Goal: Task Accomplishment & Management: Manage account settings

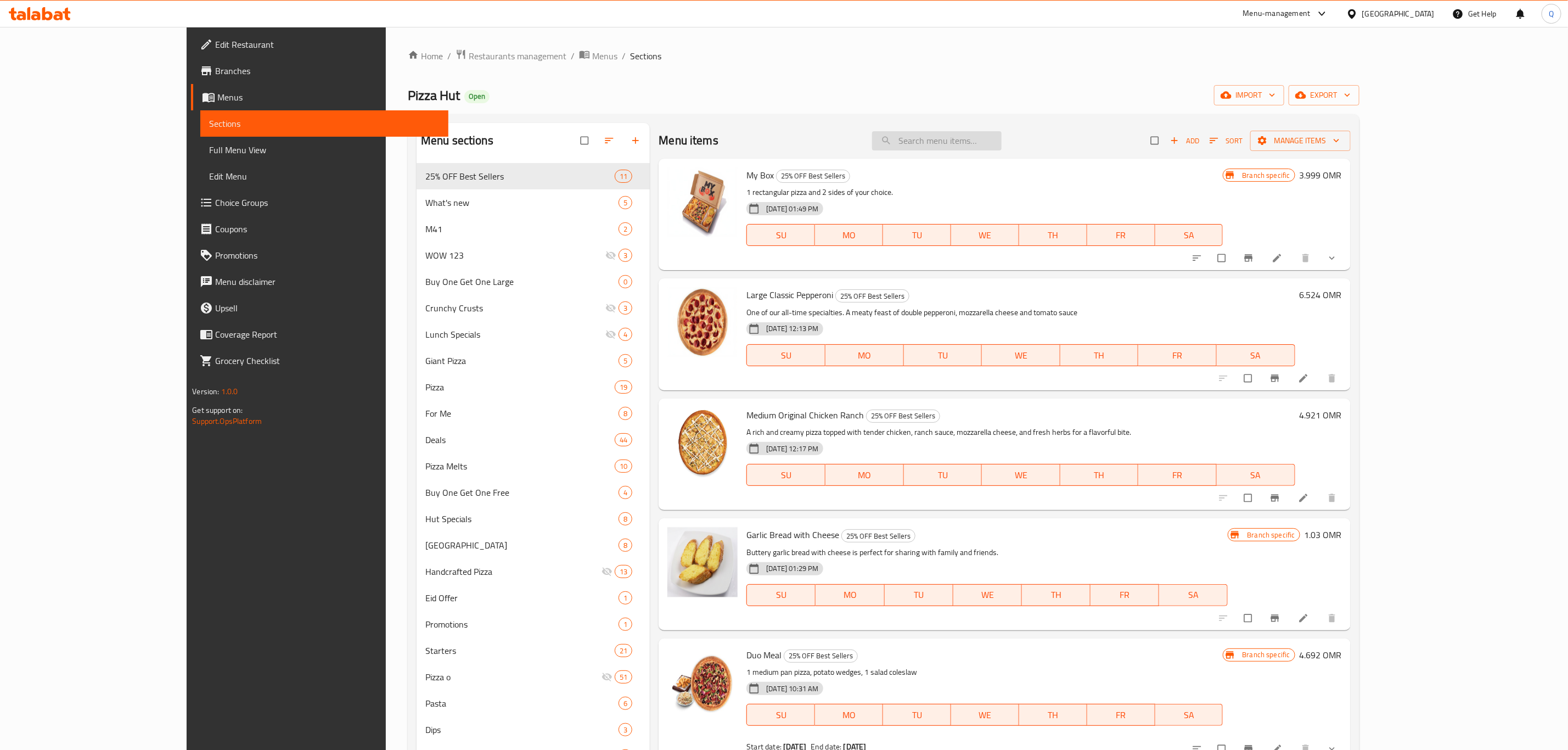
click at [981, 145] on input "search" at bounding box center [936, 140] width 129 height 20
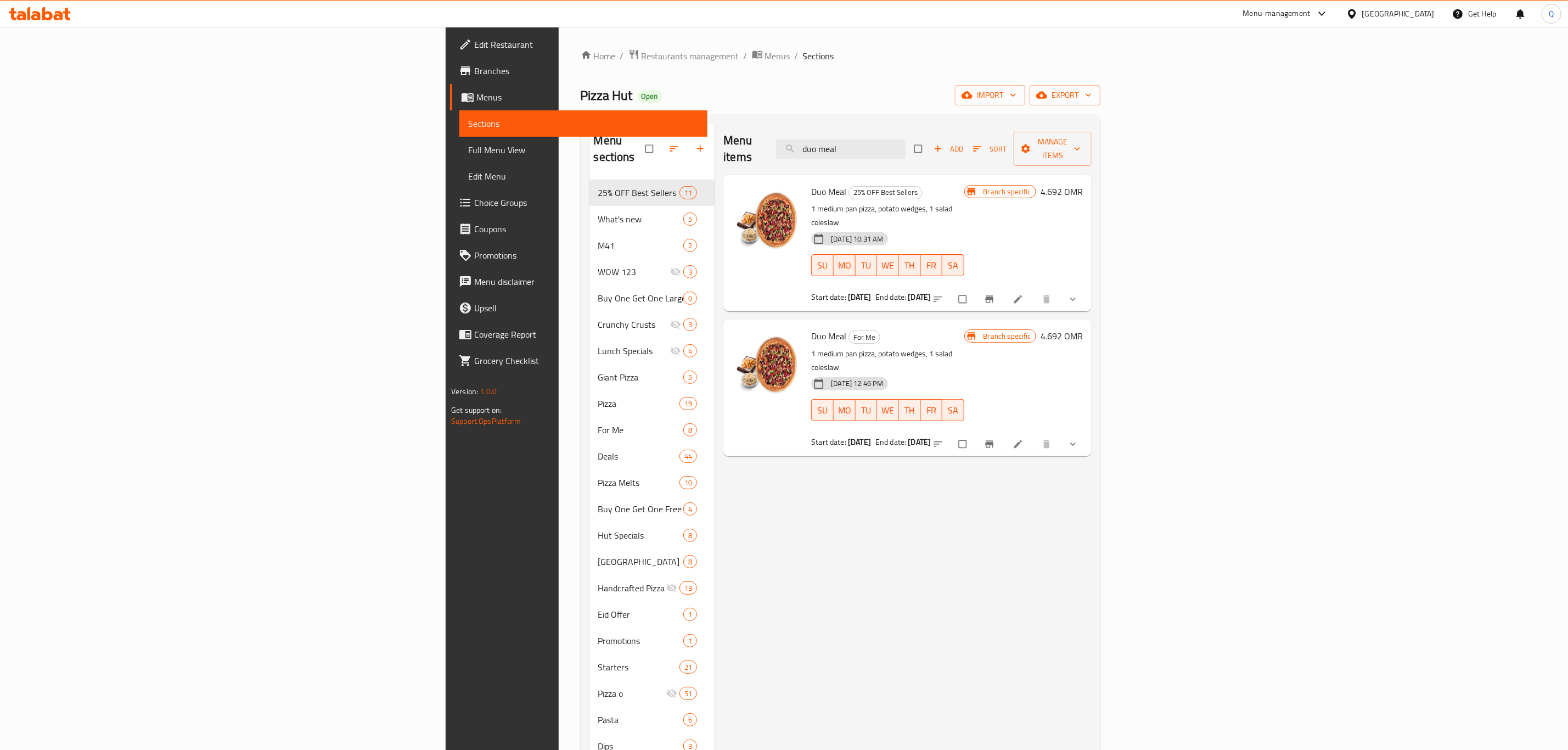
type input "duo meal"
click at [993, 295] on icon "Branch-specific-item" at bounding box center [989, 299] width 9 height 7
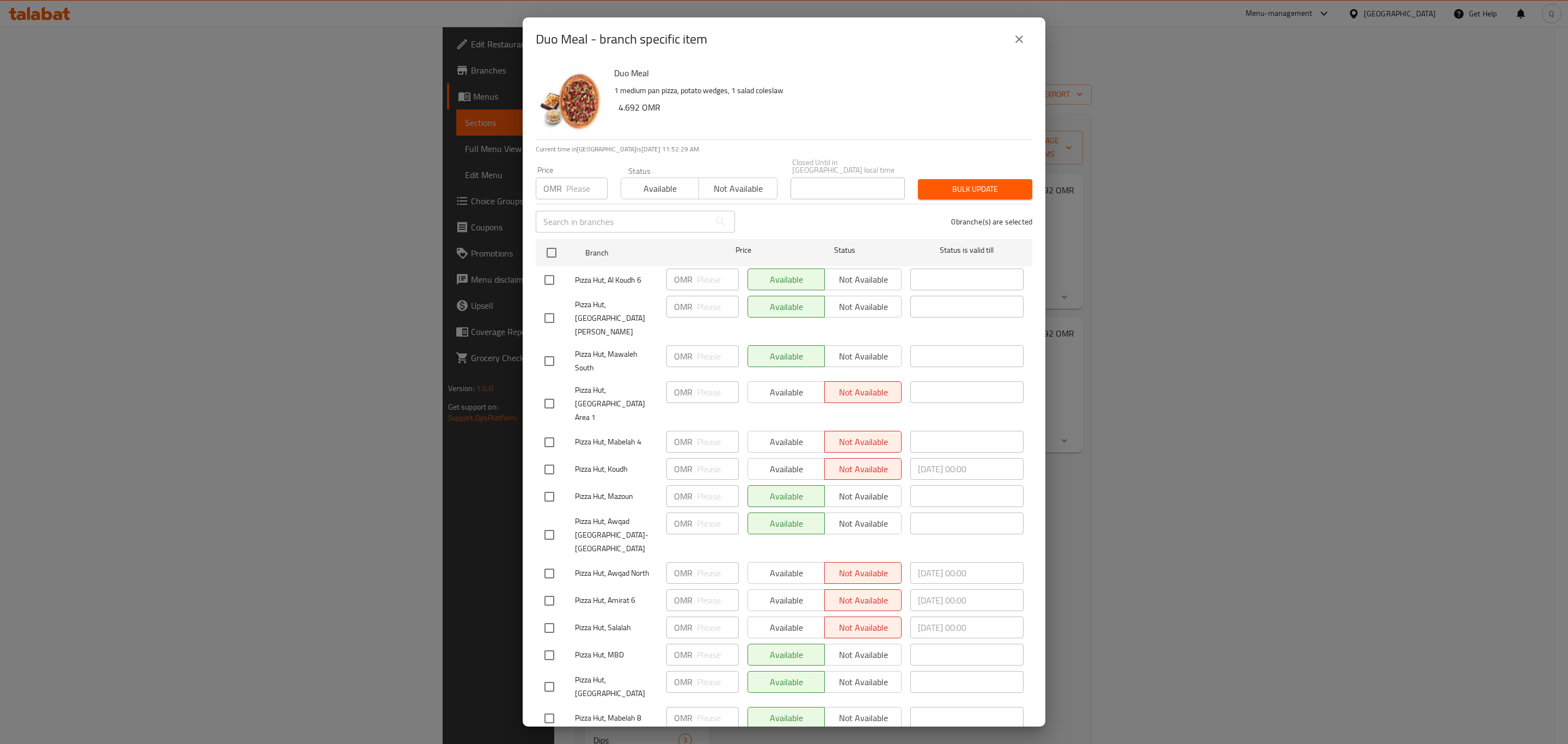
click at [1015, 36] on icon "close" at bounding box center [1019, 39] width 13 height 13
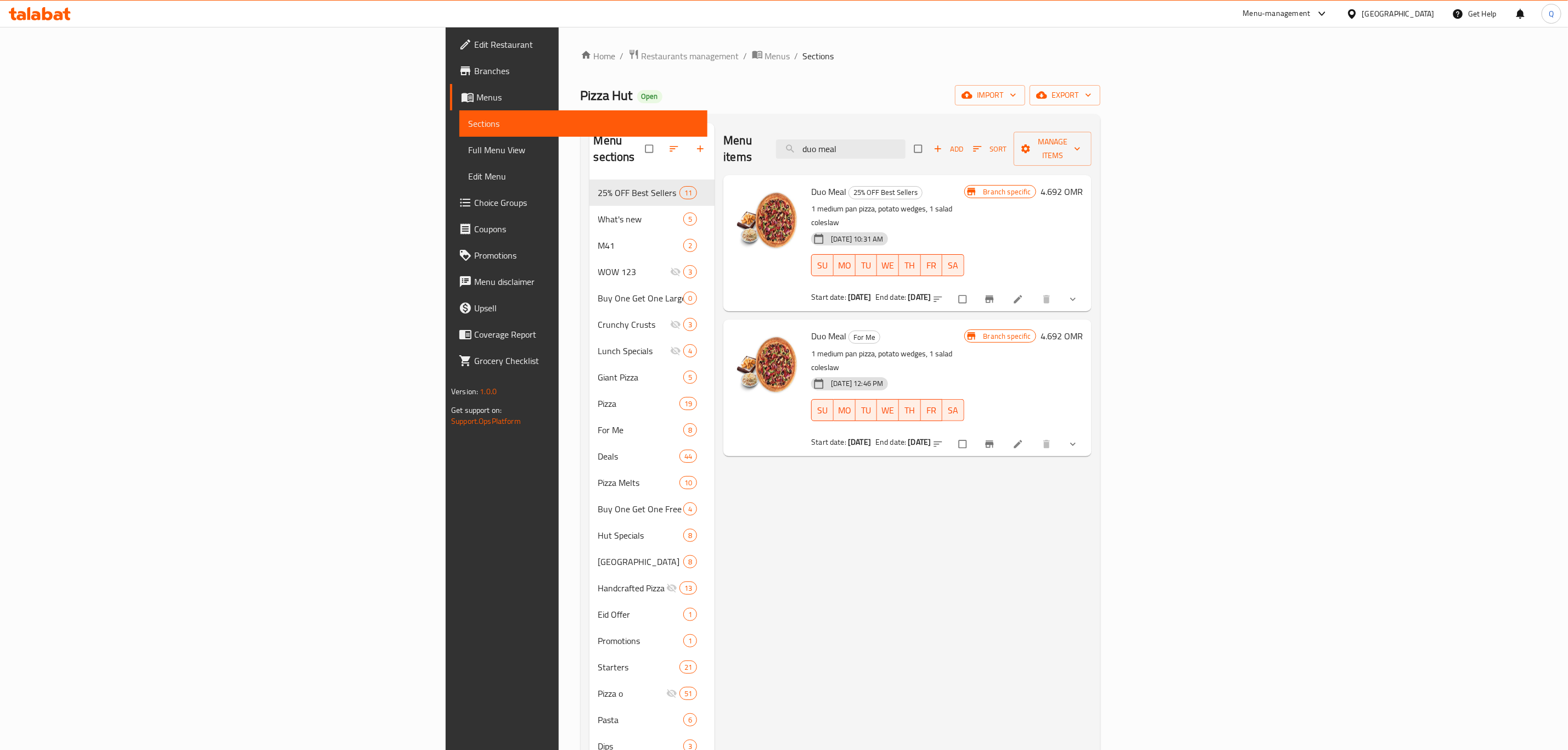
click at [993, 440] on icon "Branch-specific-item" at bounding box center [989, 444] width 9 height 7
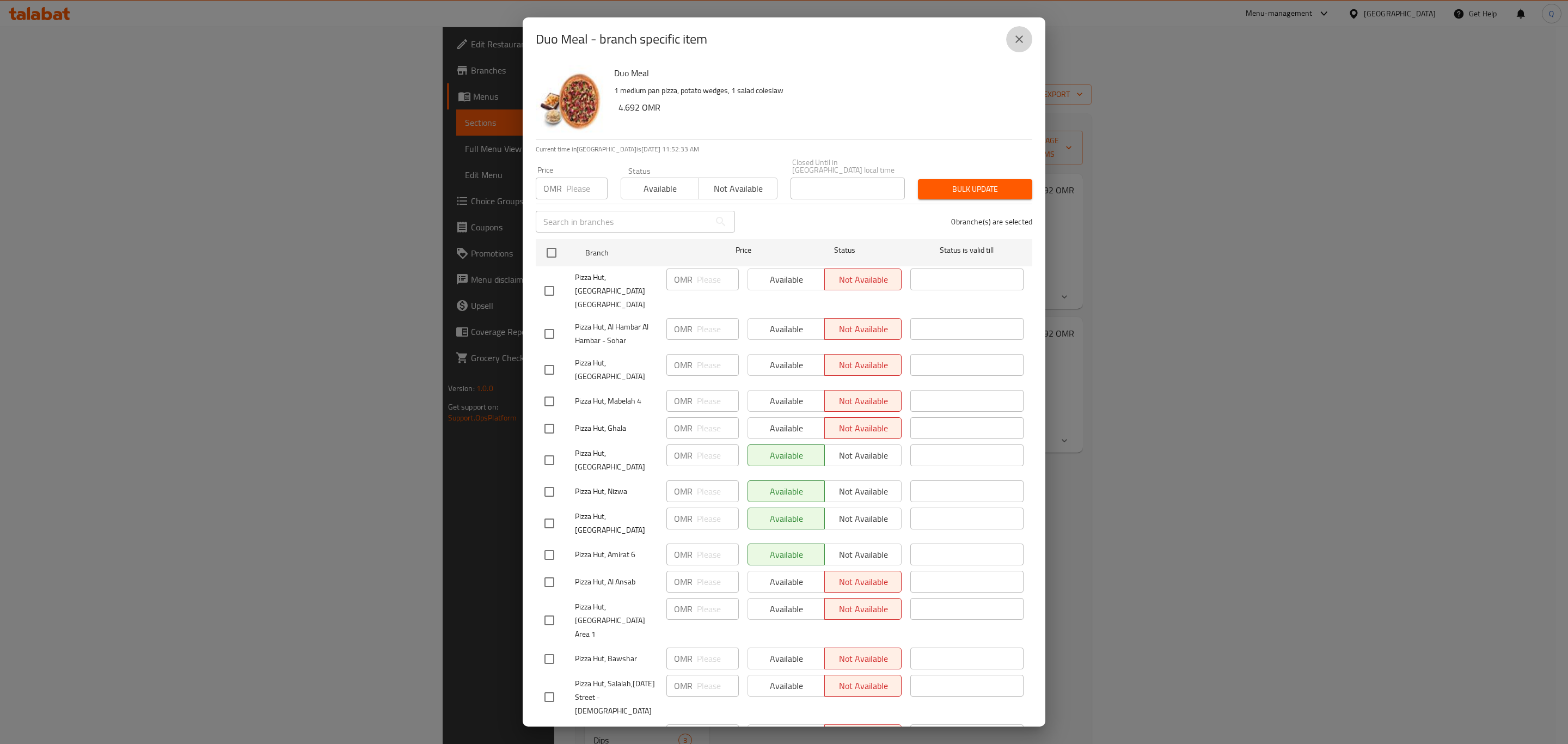
click at [1026, 35] on button "close" at bounding box center [1019, 39] width 26 height 26
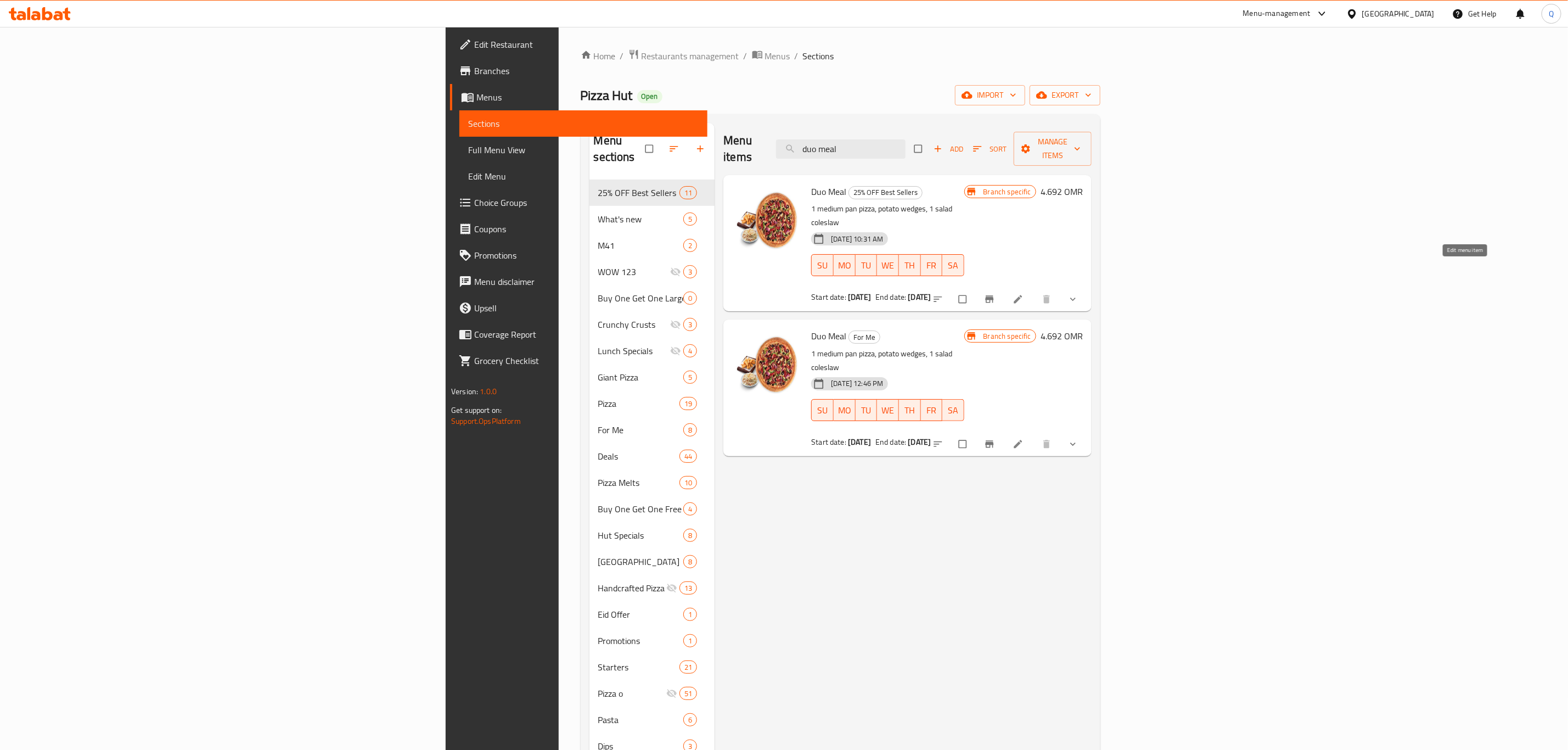
click at [1023, 294] on icon at bounding box center [1017, 299] width 11 height 11
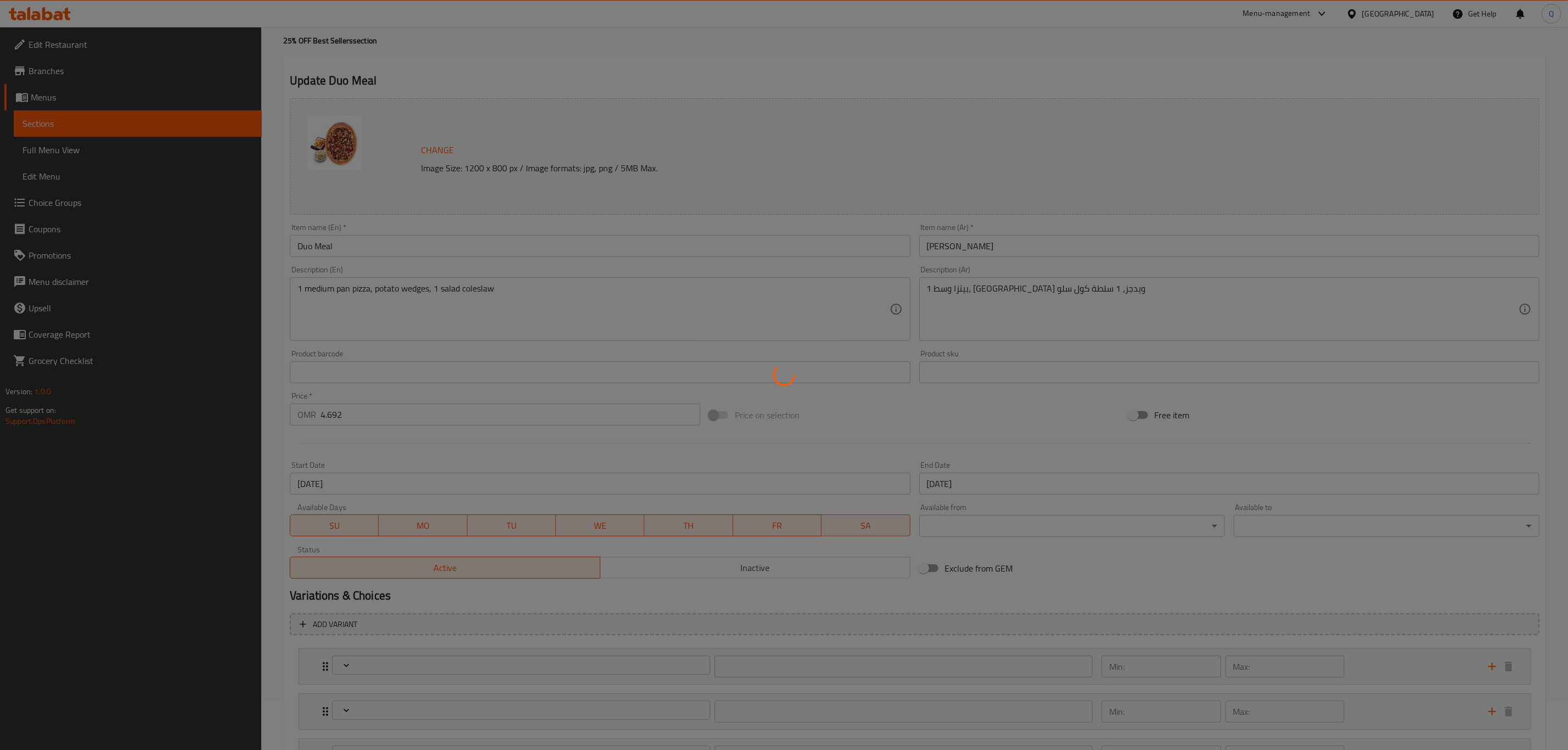
scroll to position [51, 0]
type input "[PERSON_NAME] وسط"
type input "1"
type input "اختيارك من العجينة:"
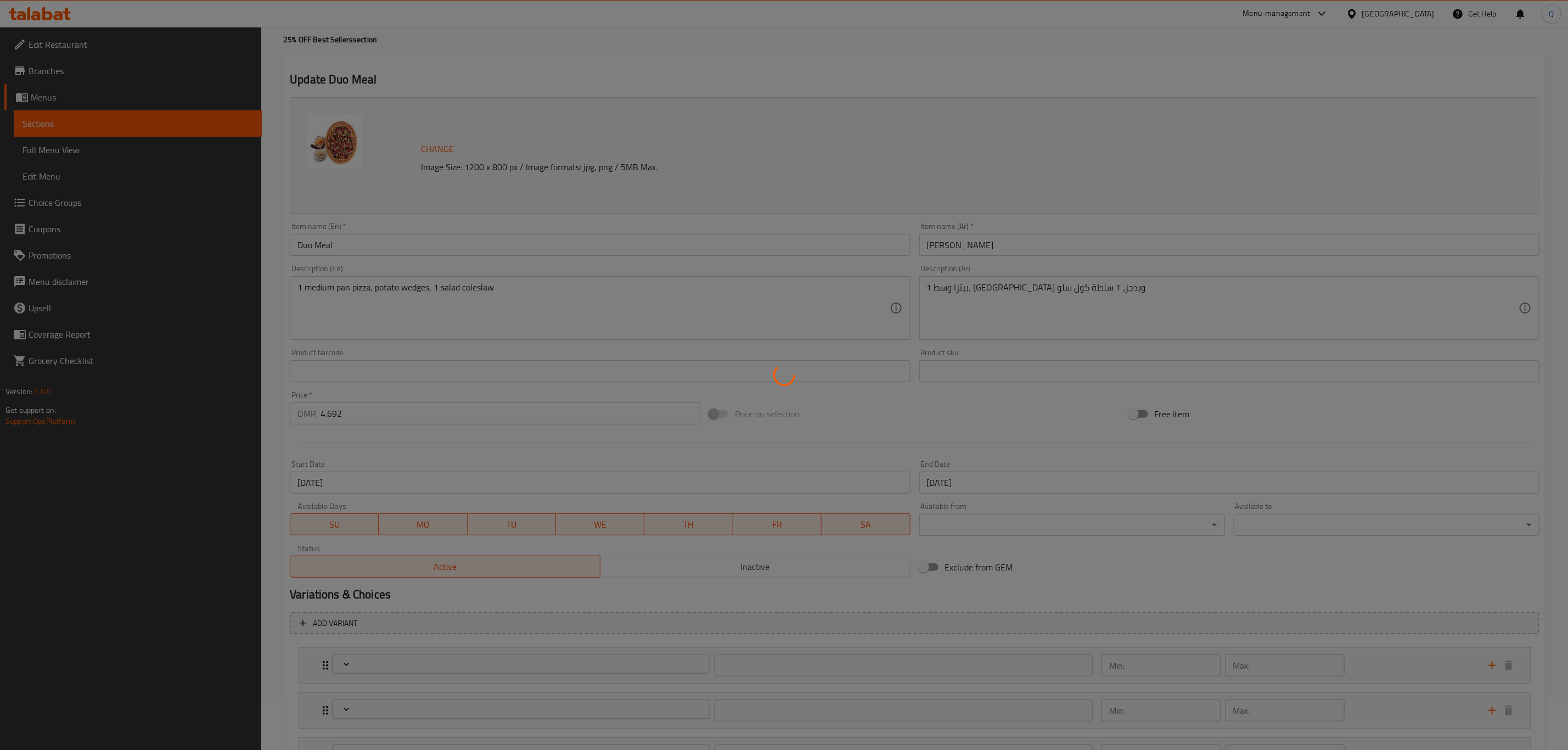
type input "1"
type input "سلطة"
type input "1"
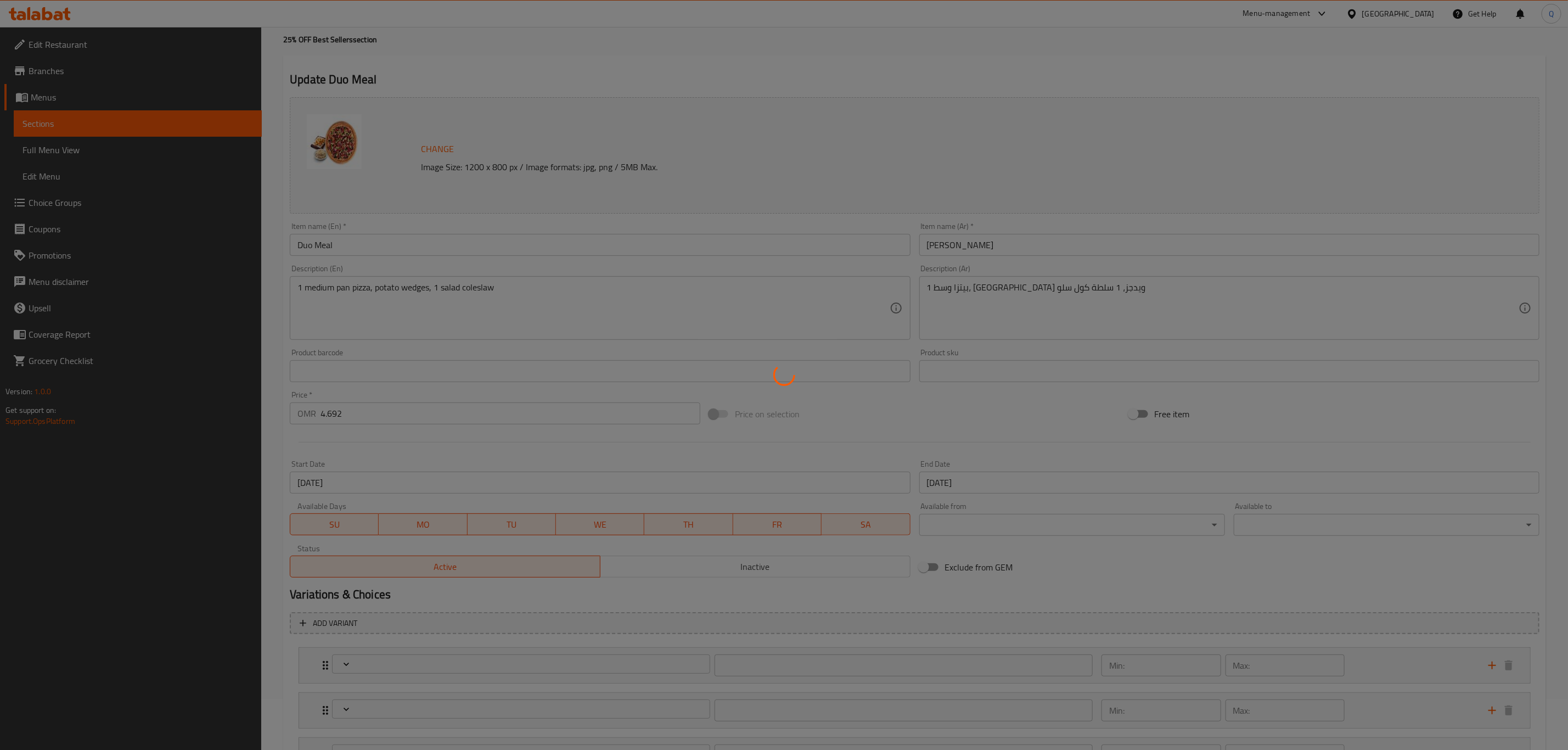
type input "مقبلات"
type input "1"
type input "مشروبات"
type input "0"
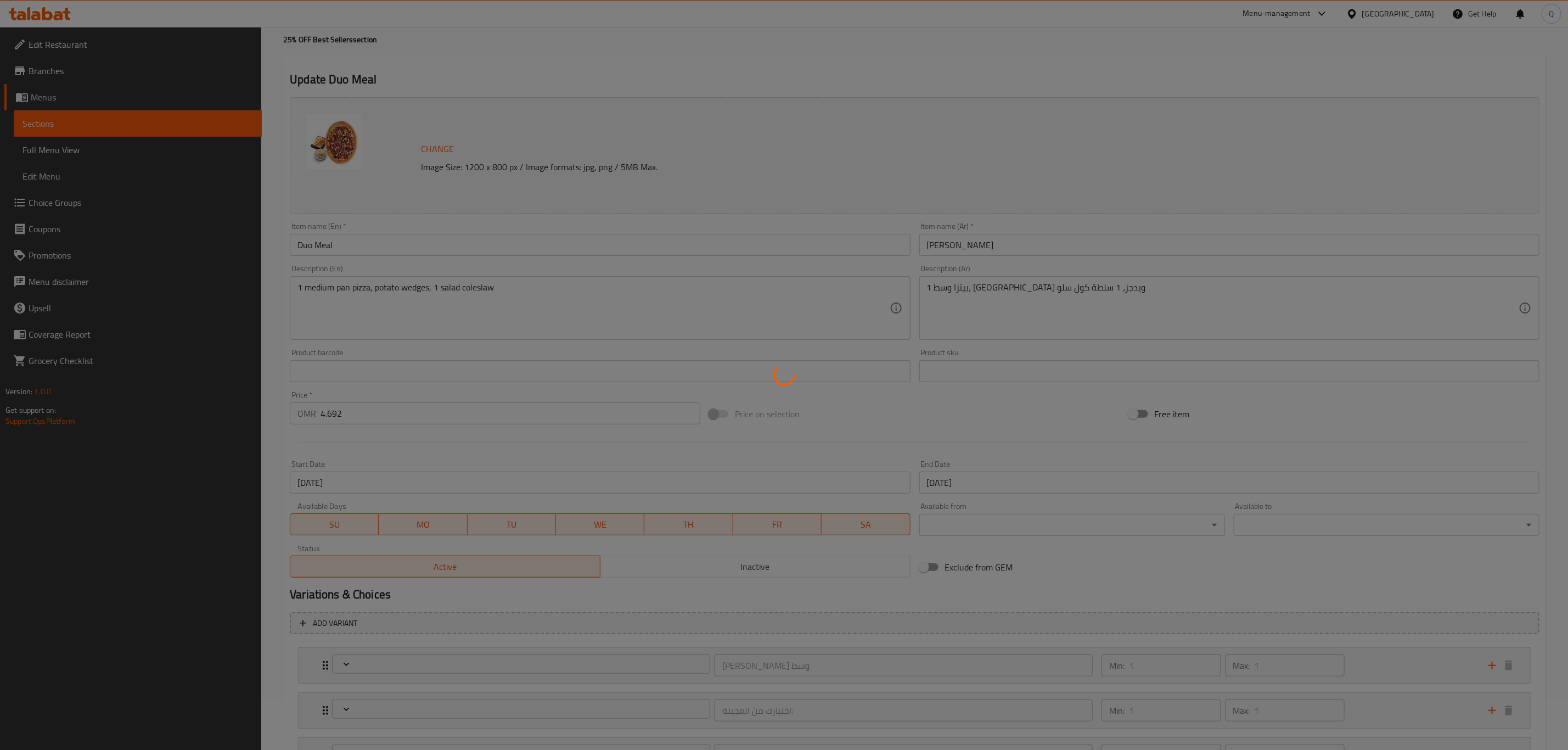
type input "0"
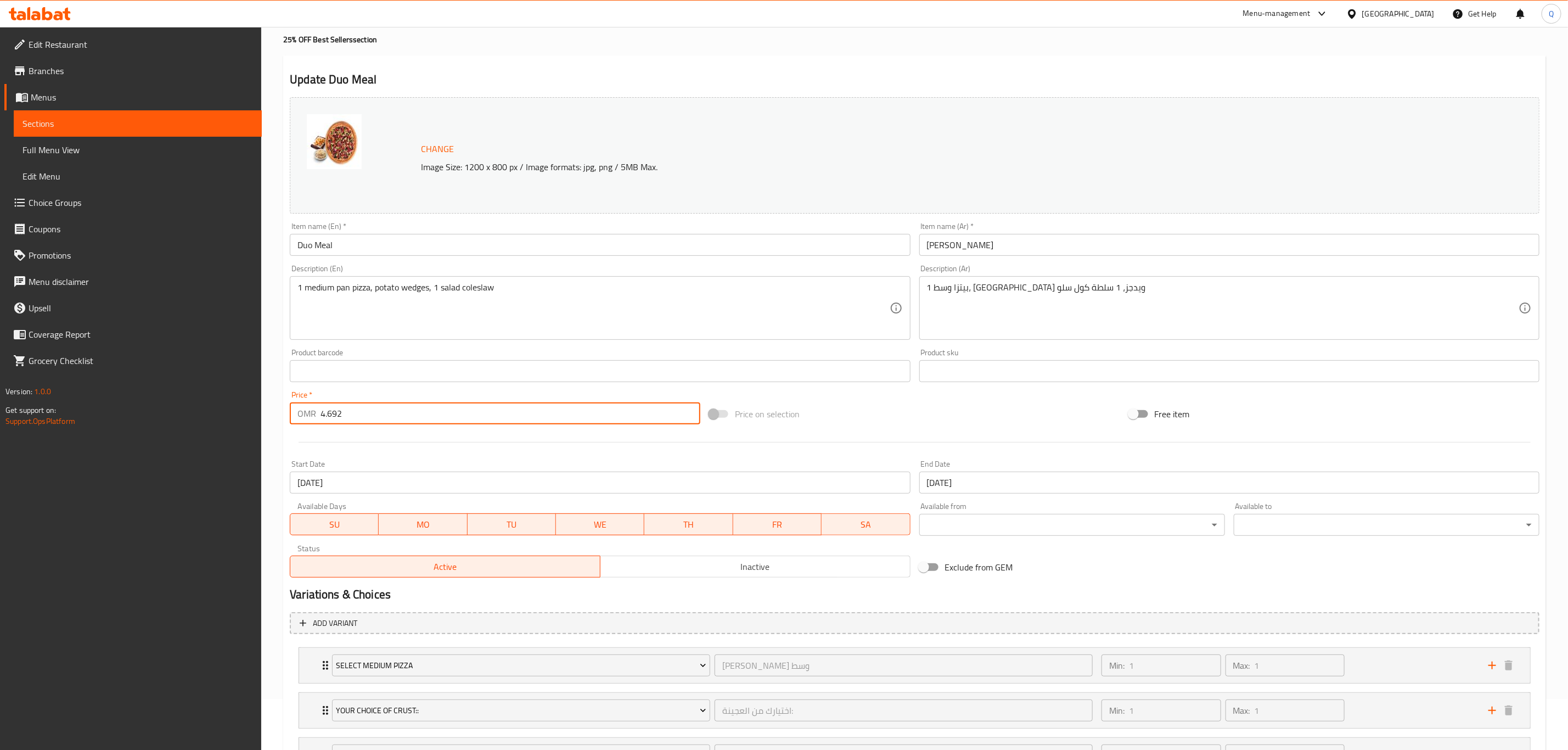
click at [411, 415] on input "4.692" at bounding box center [510, 414] width 380 height 22
type input "3"
type input ".5"
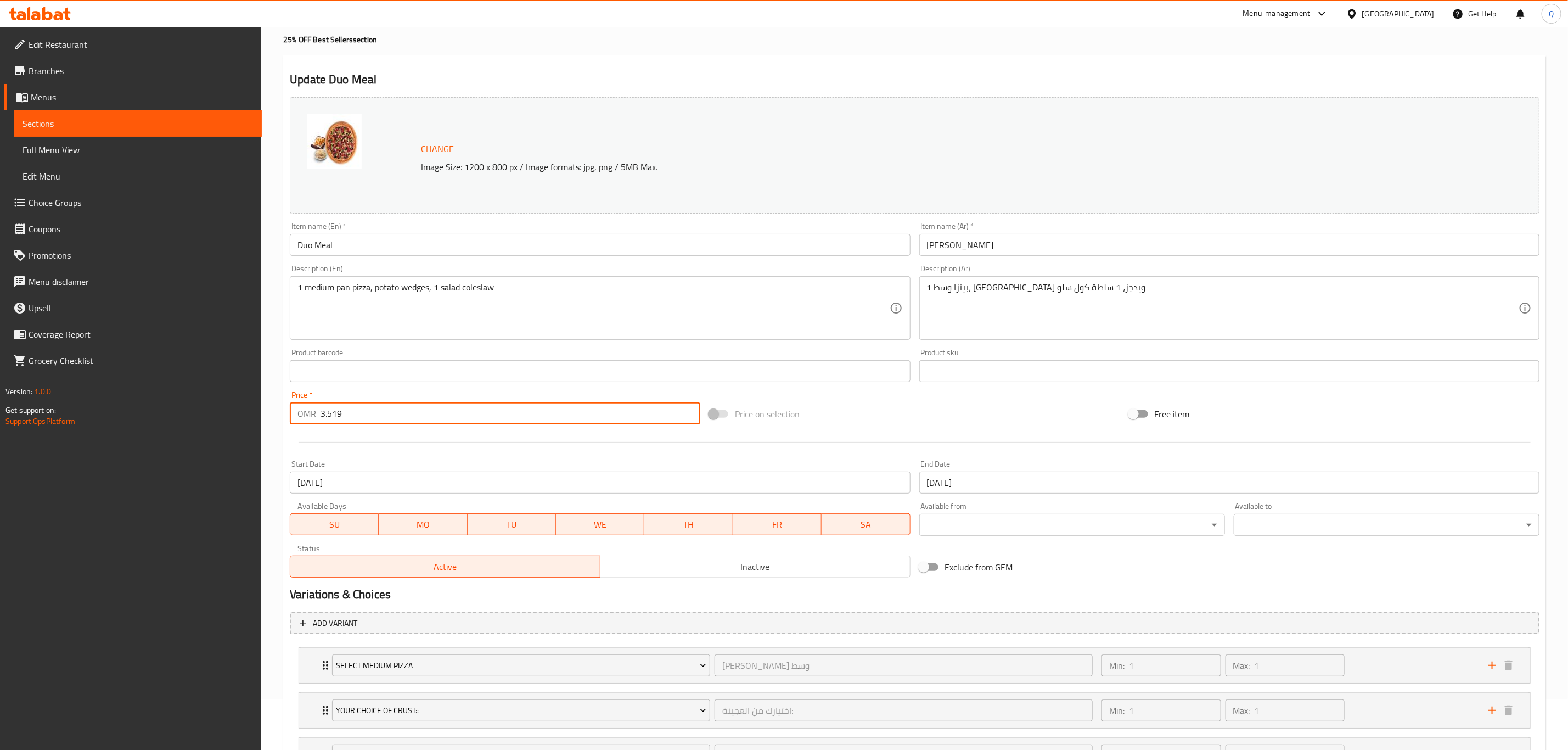
type input "3.519"
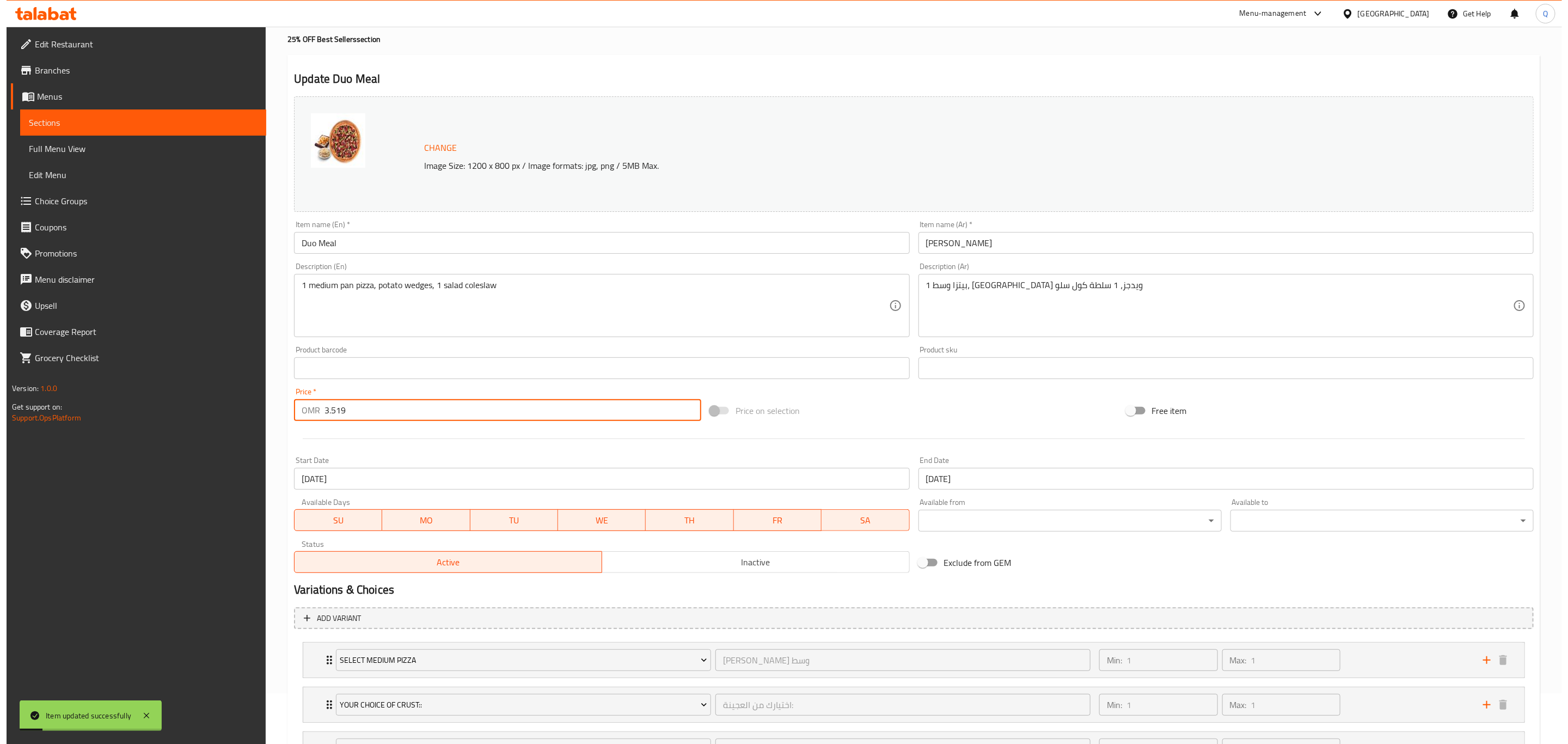
scroll to position [0, 0]
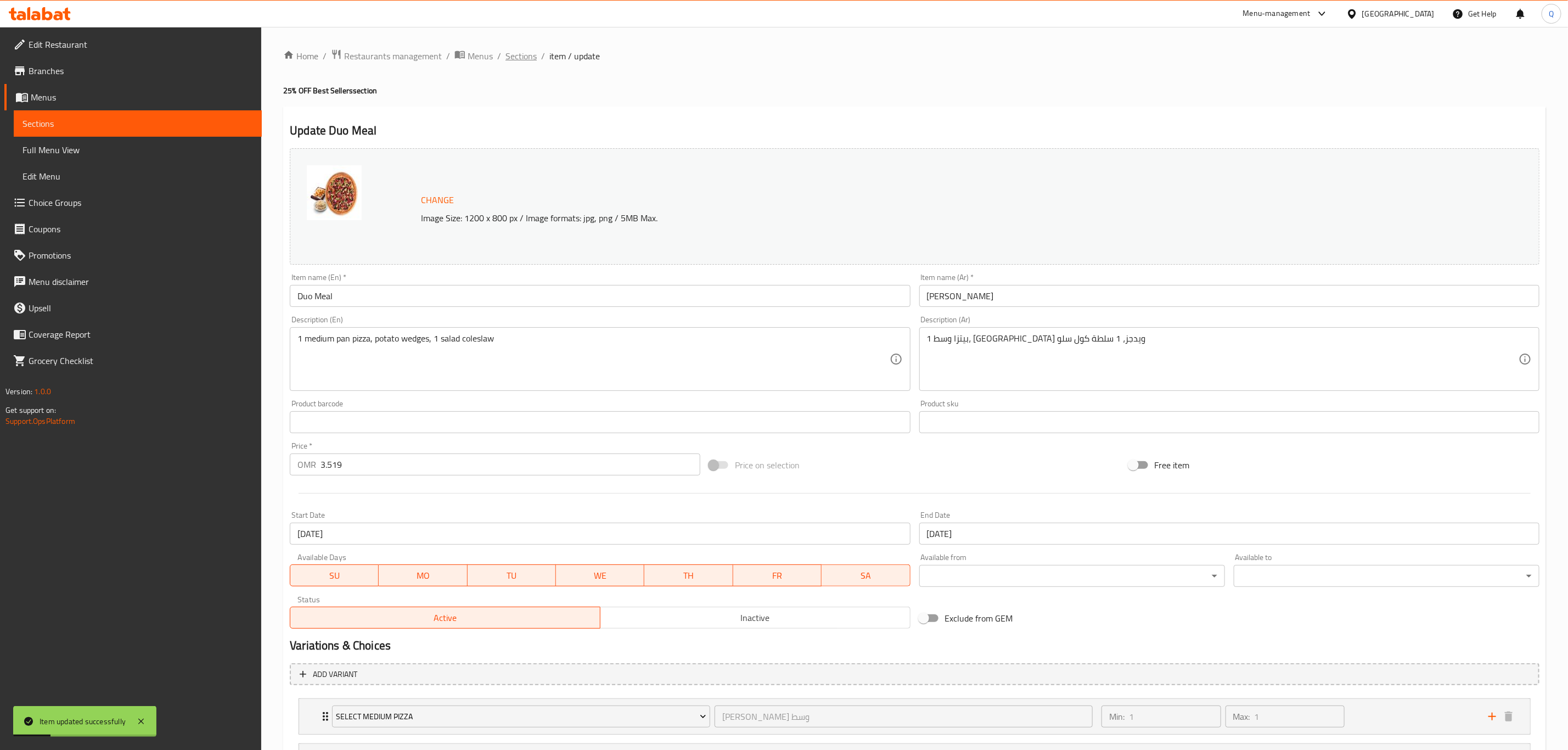
click at [521, 60] on span "Sections" at bounding box center [521, 55] width 31 height 13
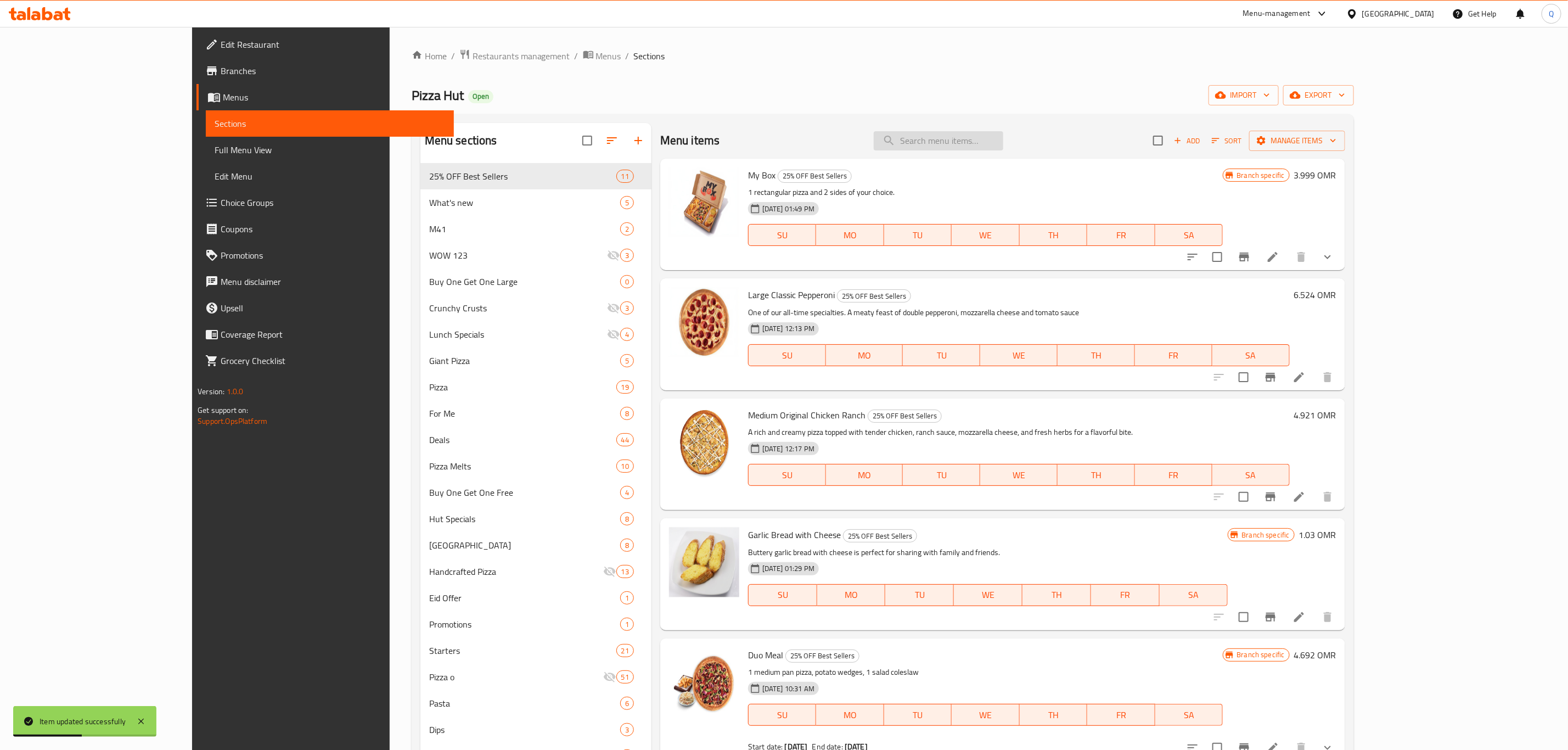
click at [964, 144] on input "search" at bounding box center [938, 140] width 129 height 20
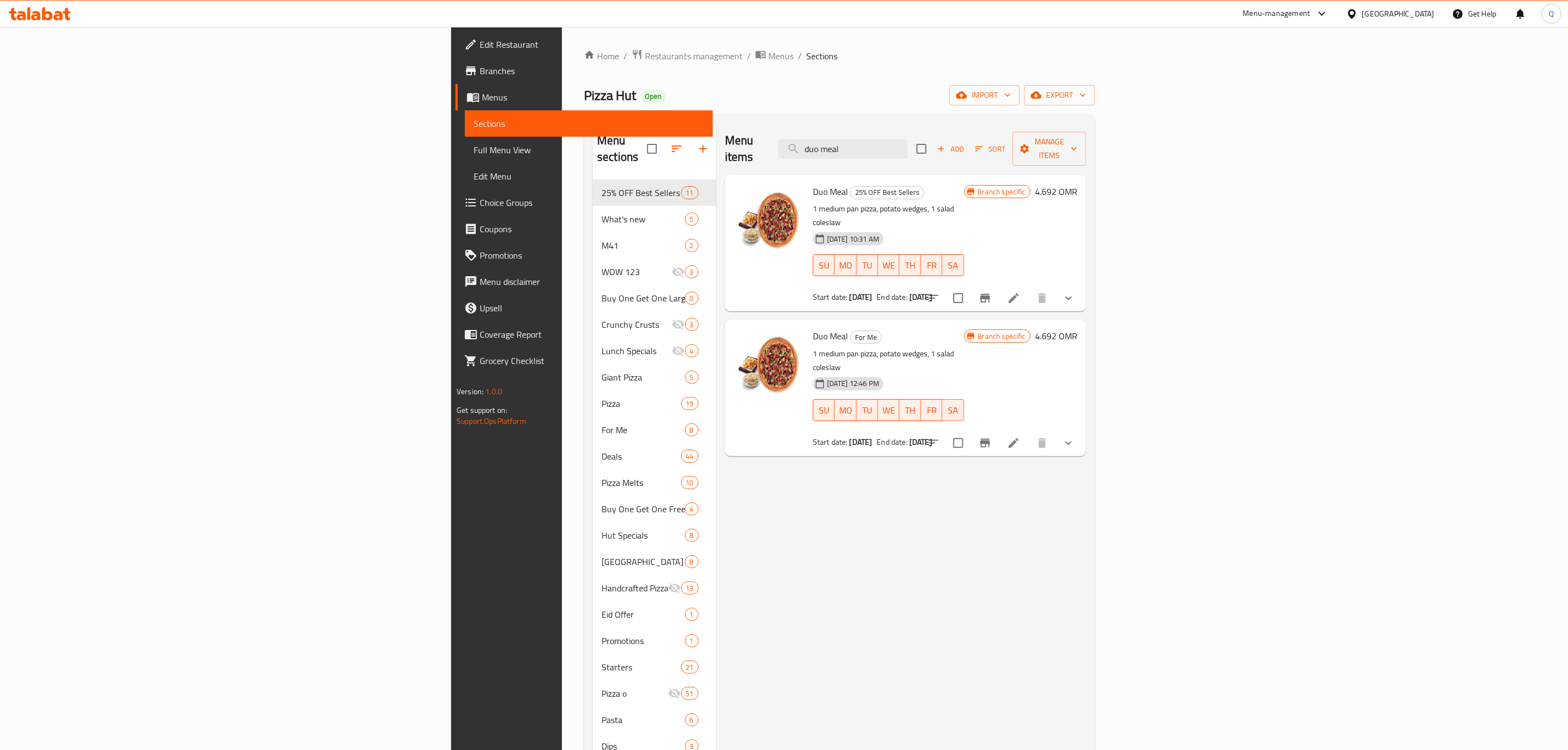
type input "duo meal"
click at [1020, 436] on icon at bounding box center [1013, 442] width 13 height 13
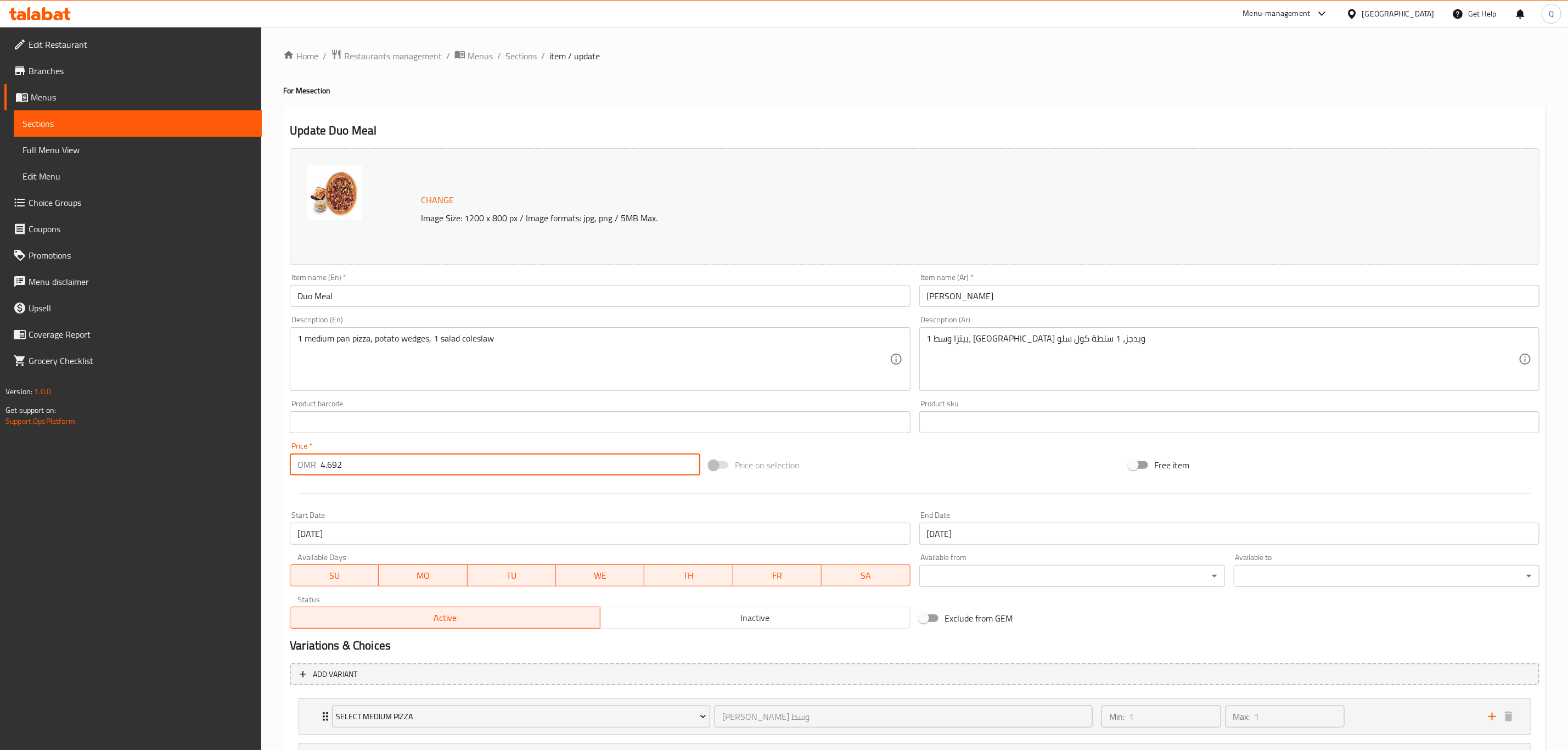
click at [382, 460] on input "4.692" at bounding box center [510, 464] width 380 height 22
type input "3.519"
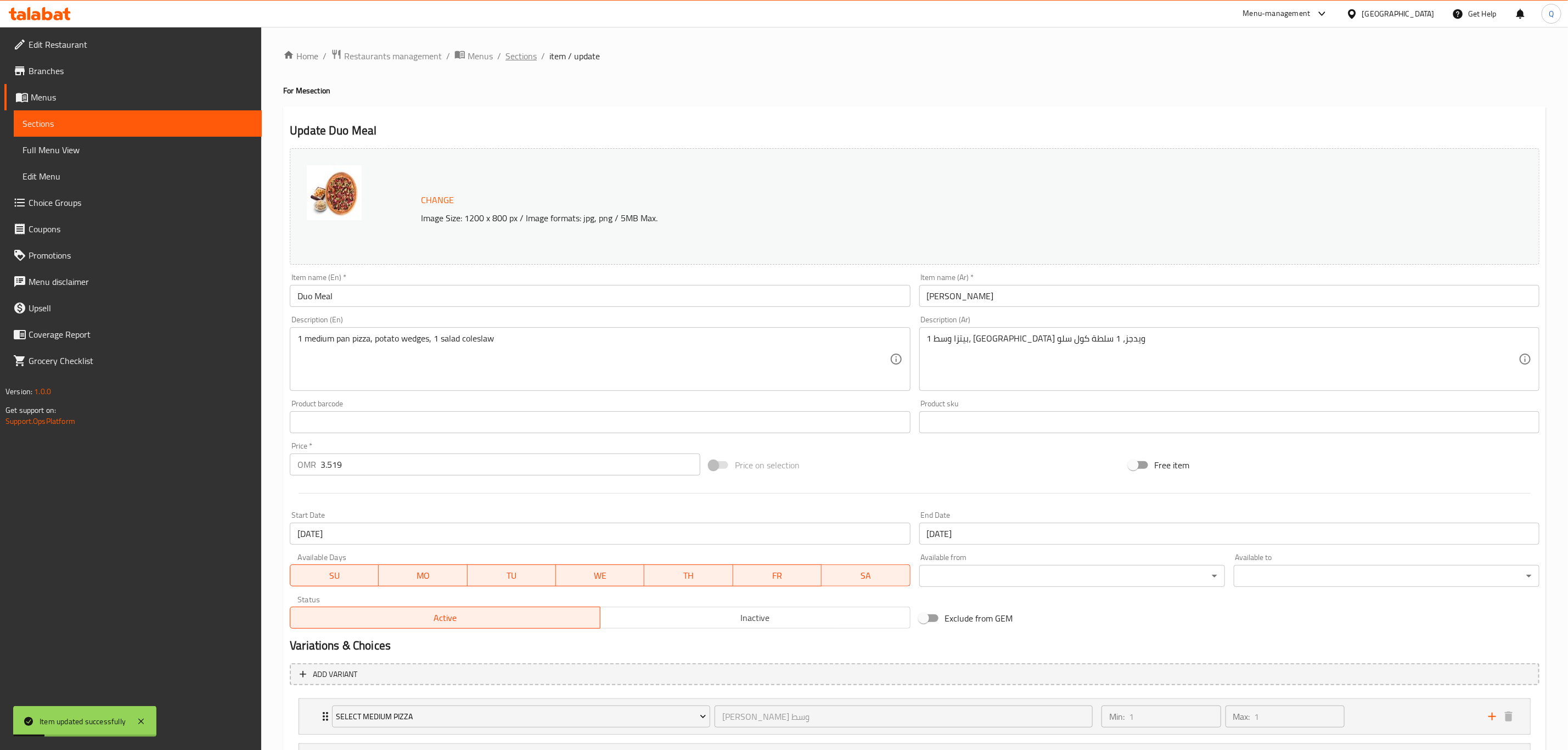
click at [525, 49] on span "Sections" at bounding box center [521, 55] width 31 height 13
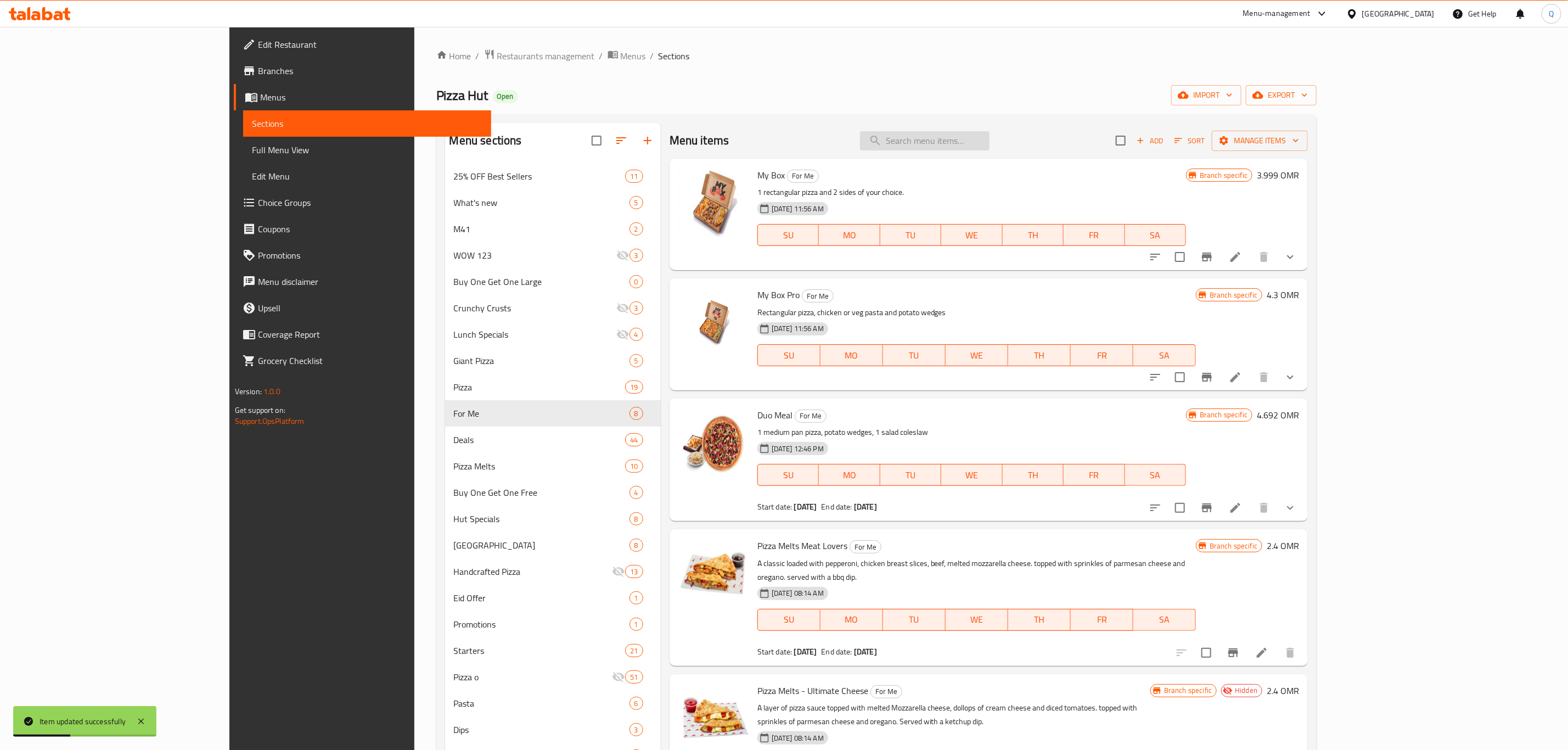
click at [983, 137] on input "search" at bounding box center [924, 140] width 129 height 20
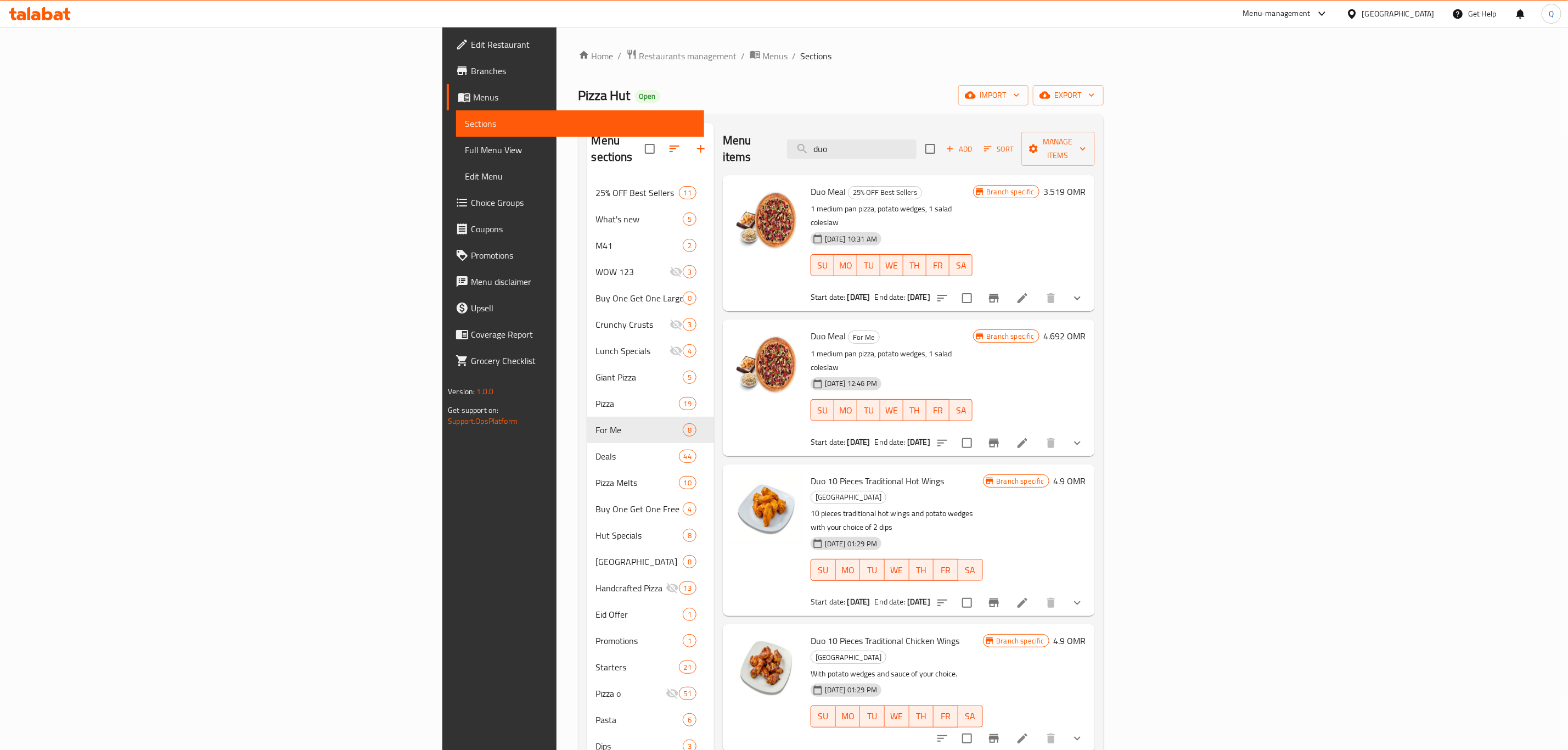
type input "duo"
click at [639, 50] on span "Restaurants management" at bounding box center [688, 55] width 98 height 13
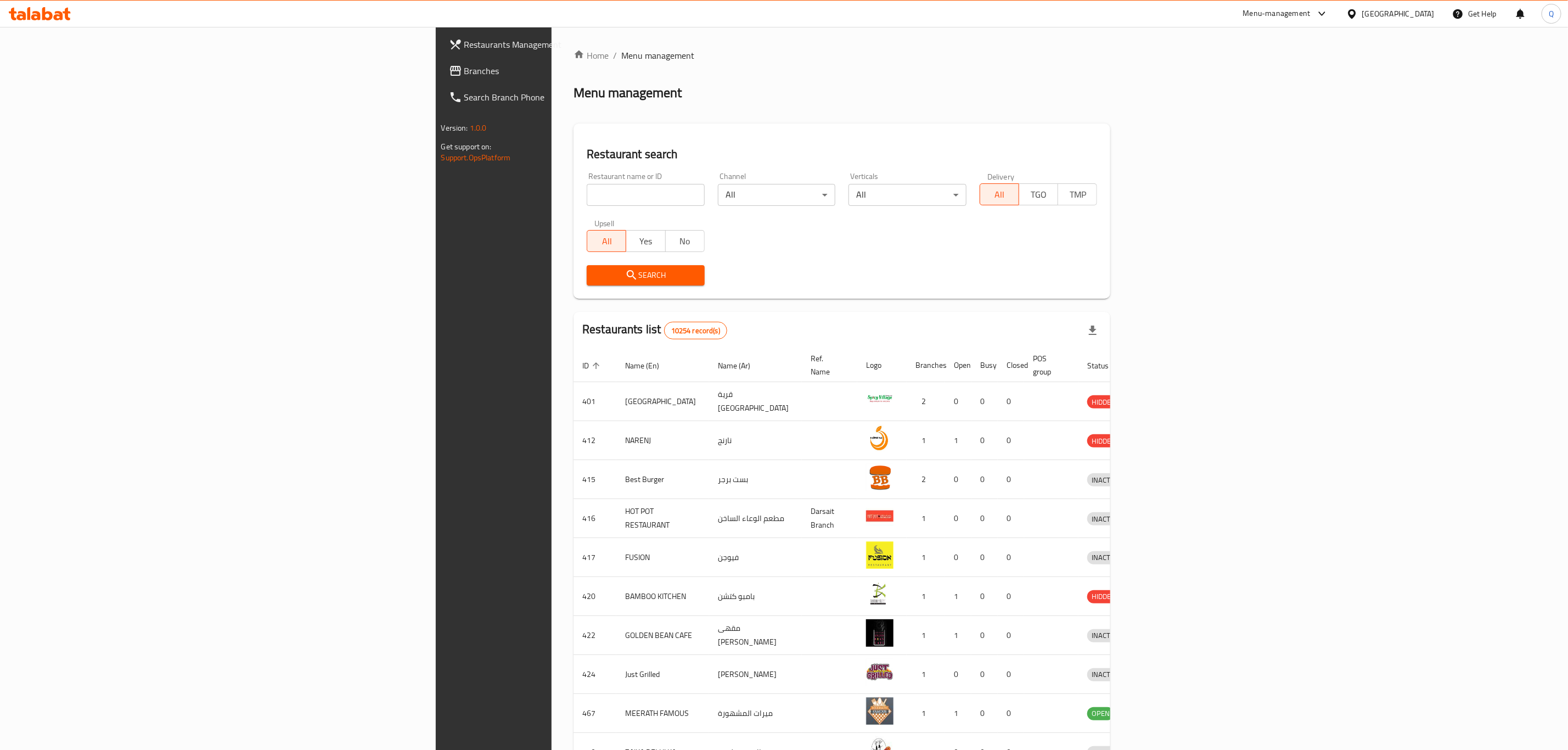
click at [587, 192] on input "search" at bounding box center [645, 195] width 118 height 22
type input "pizza hut"
click button "Search" at bounding box center [645, 275] width 118 height 20
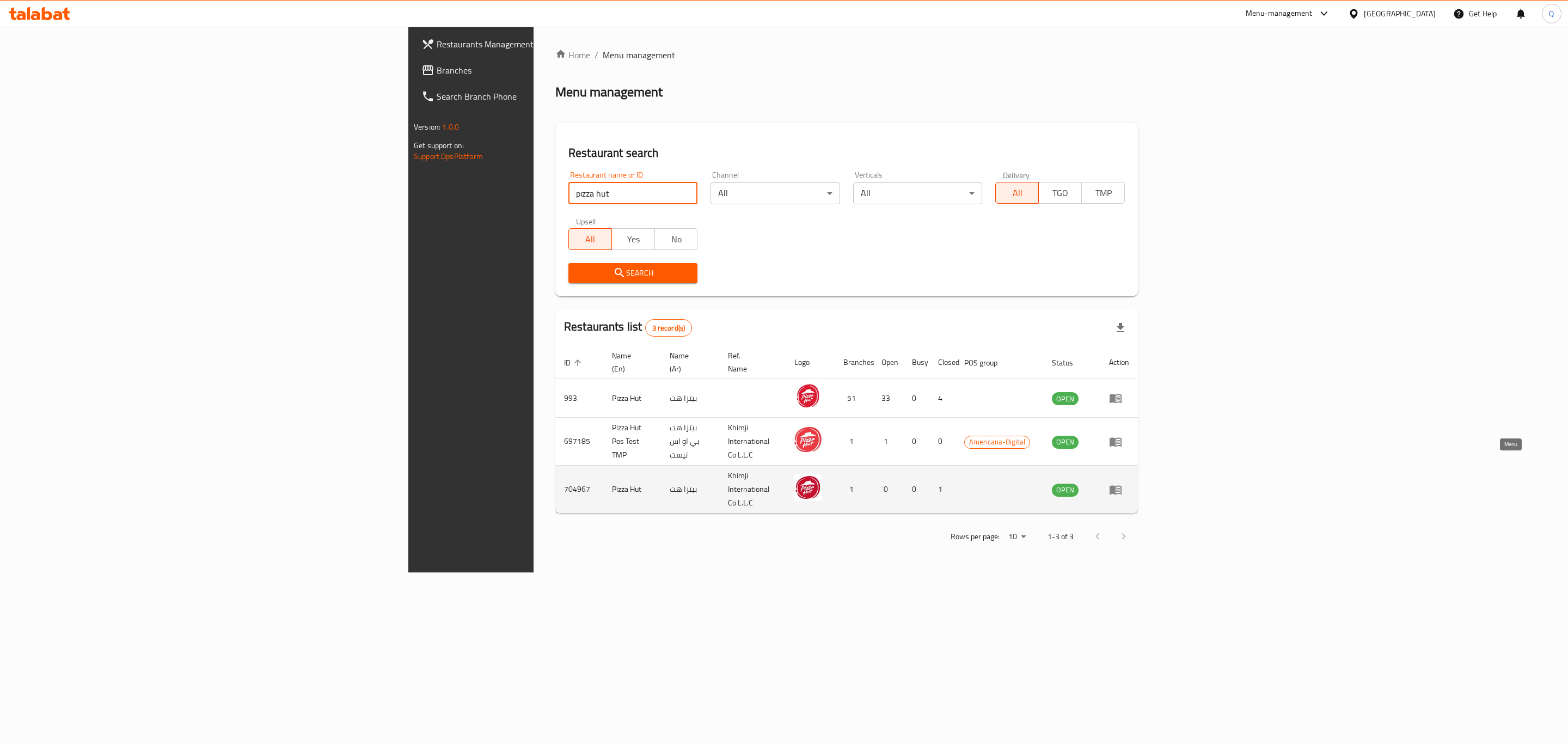
click at [1122, 485] on icon "enhanced table" at bounding box center [1116, 489] width 12 height 9
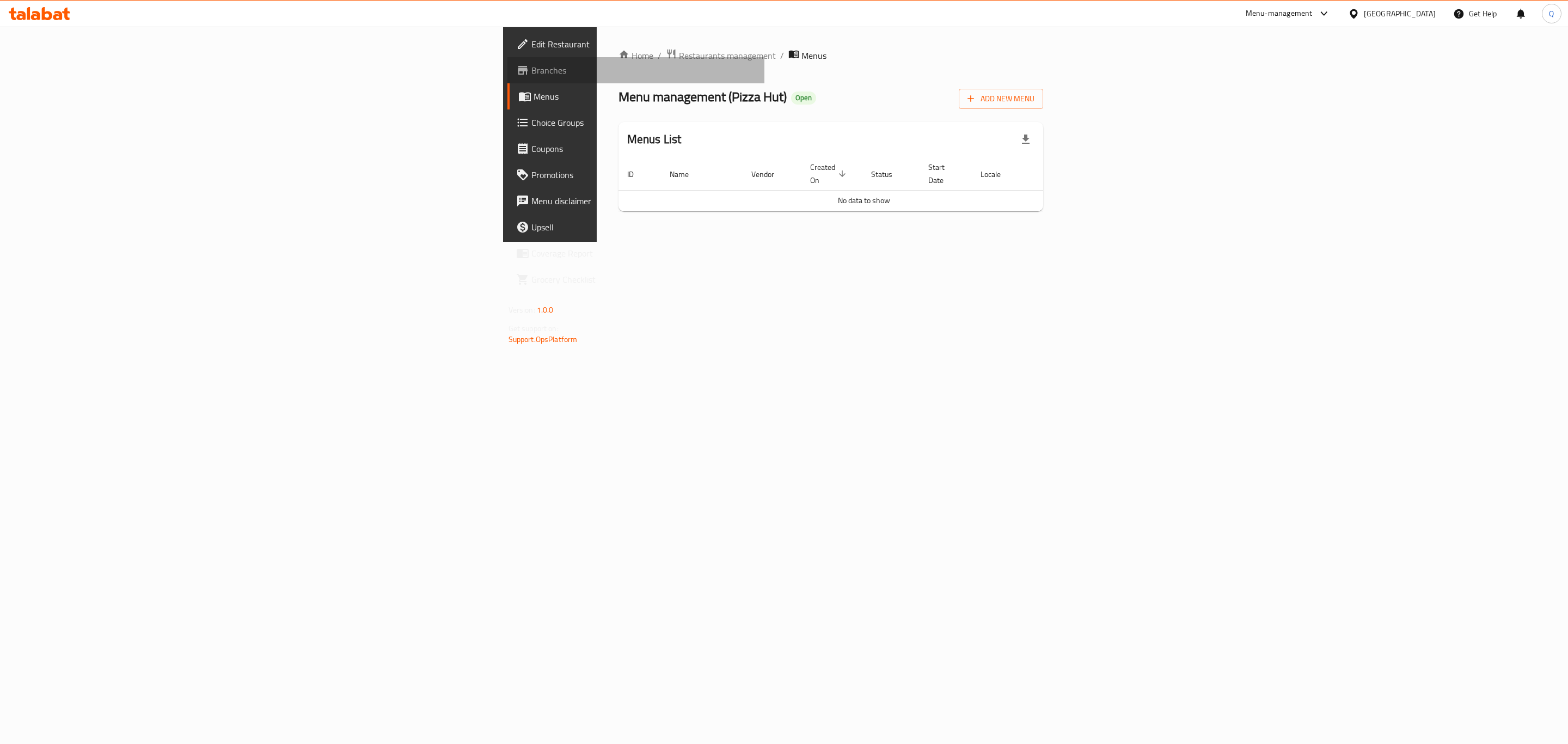
click at [531, 71] on span "Branches" at bounding box center [644, 69] width 225 height 13
